Goal: Answer question/provide support

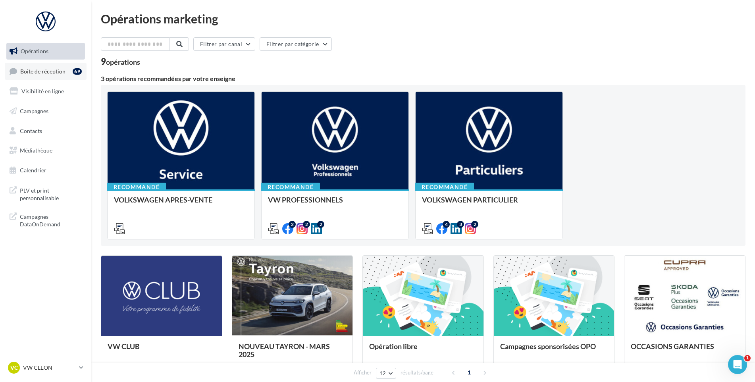
click at [41, 74] on span "Boîte de réception" at bounding box center [42, 70] width 45 height 7
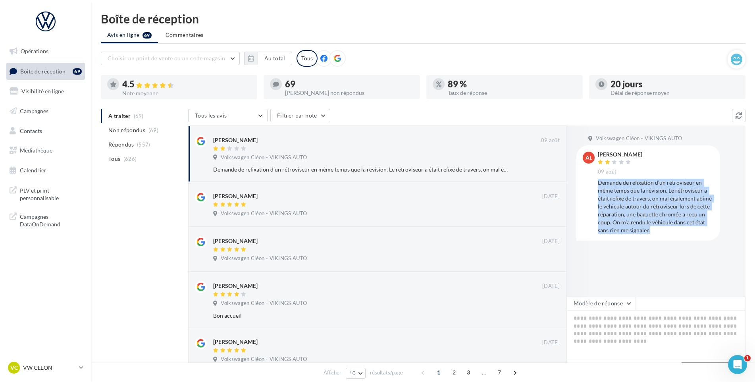
drag, startPoint x: 656, startPoint y: 235, endPoint x: 598, endPoint y: 180, distance: 80.3
click at [598, 180] on div "al [PERSON_NAME] [DATE] Demande de refixation d’un rétroviseur en même temps qu…" at bounding box center [648, 192] width 144 height 95
drag, startPoint x: 598, startPoint y: 180, endPoint x: 600, endPoint y: 189, distance: 9.9
copy div "Demande de refixation d’un rétroviseur en même temps que la révision. Le rétrov…"
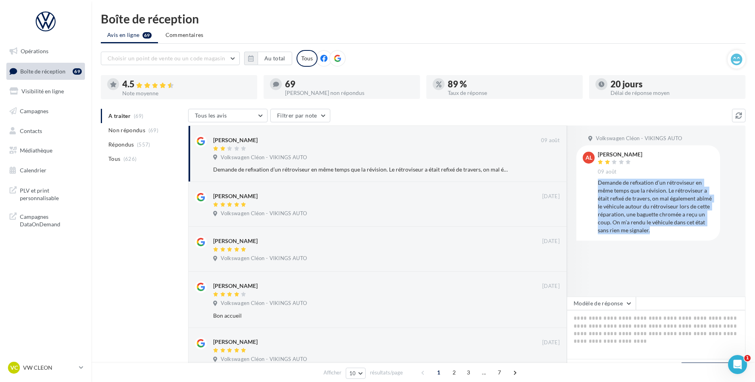
copy div "Demande de refixation d’un rétroviseur en même temps que la révision. Le rétrov…"
click at [656, 217] on div "Demande de refixation d’un rétroviseur en même temps que la révision. Le rétrov…" at bounding box center [656, 207] width 116 height 56
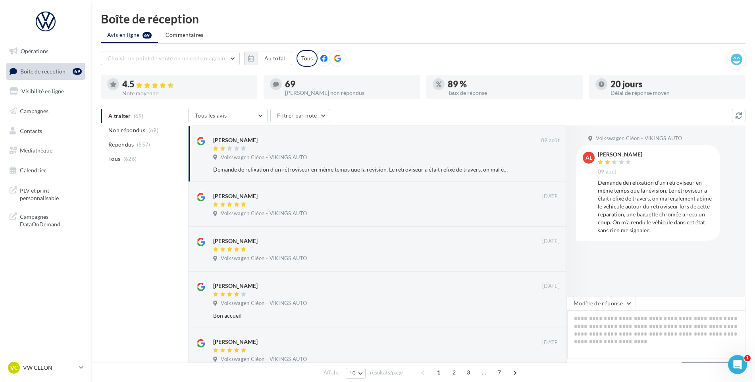
click at [616, 333] on textarea at bounding box center [656, 334] width 179 height 49
click at [615, 329] on textarea at bounding box center [656, 334] width 179 height 49
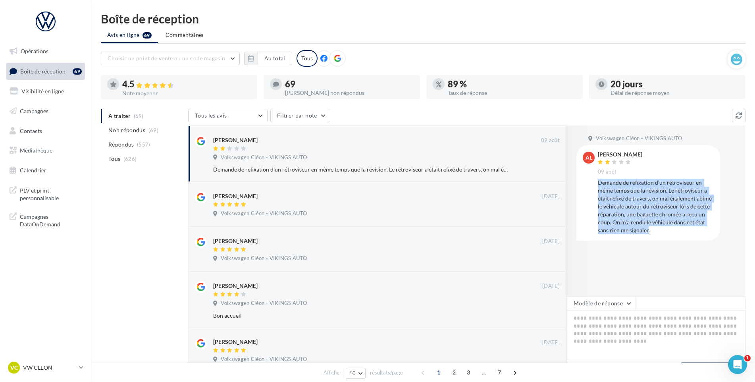
drag, startPoint x: 598, startPoint y: 181, endPoint x: 648, endPoint y: 234, distance: 73.0
click at [648, 234] on div "Demande de refixation d’un rétroviseur en même temps que la révision. Le rétrov…" at bounding box center [656, 207] width 116 height 56
drag, startPoint x: 648, startPoint y: 234, endPoint x: 638, endPoint y: 198, distance: 36.7
copy div "Demande de refixation d’un rétroviseur en même temps que la révision. Le rétrov…"
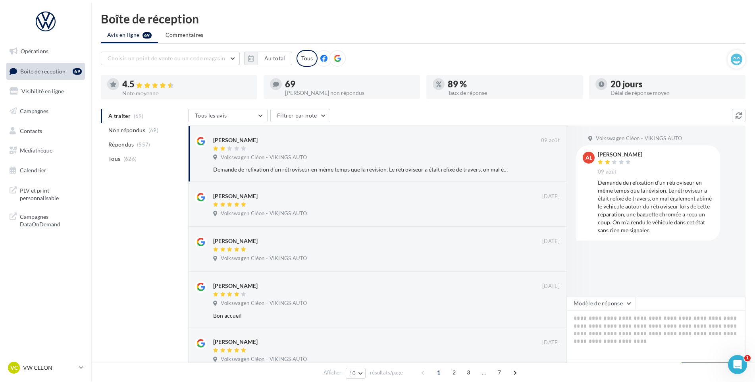
click at [154, 216] on div "A traiter (69) Non répondus (69) Répondus (557) Tous (626) Tous les avis Tous l…" at bounding box center [423, 375] width 645 height 532
click at [52, 363] on div "VC VW CLEON vw-cle-vau" at bounding box center [42, 368] width 68 height 12
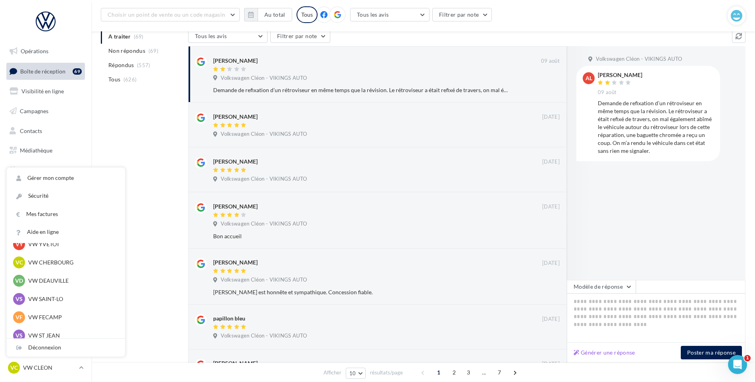
scroll to position [40, 0]
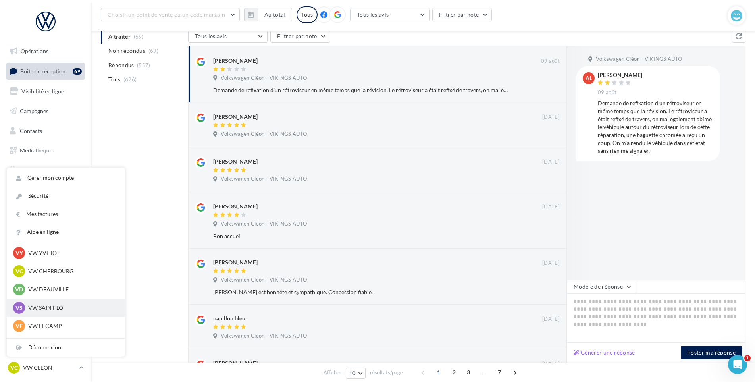
click at [53, 311] on p "VW SAINT-LO" at bounding box center [71, 308] width 87 height 8
